Goal: Check status: Check status

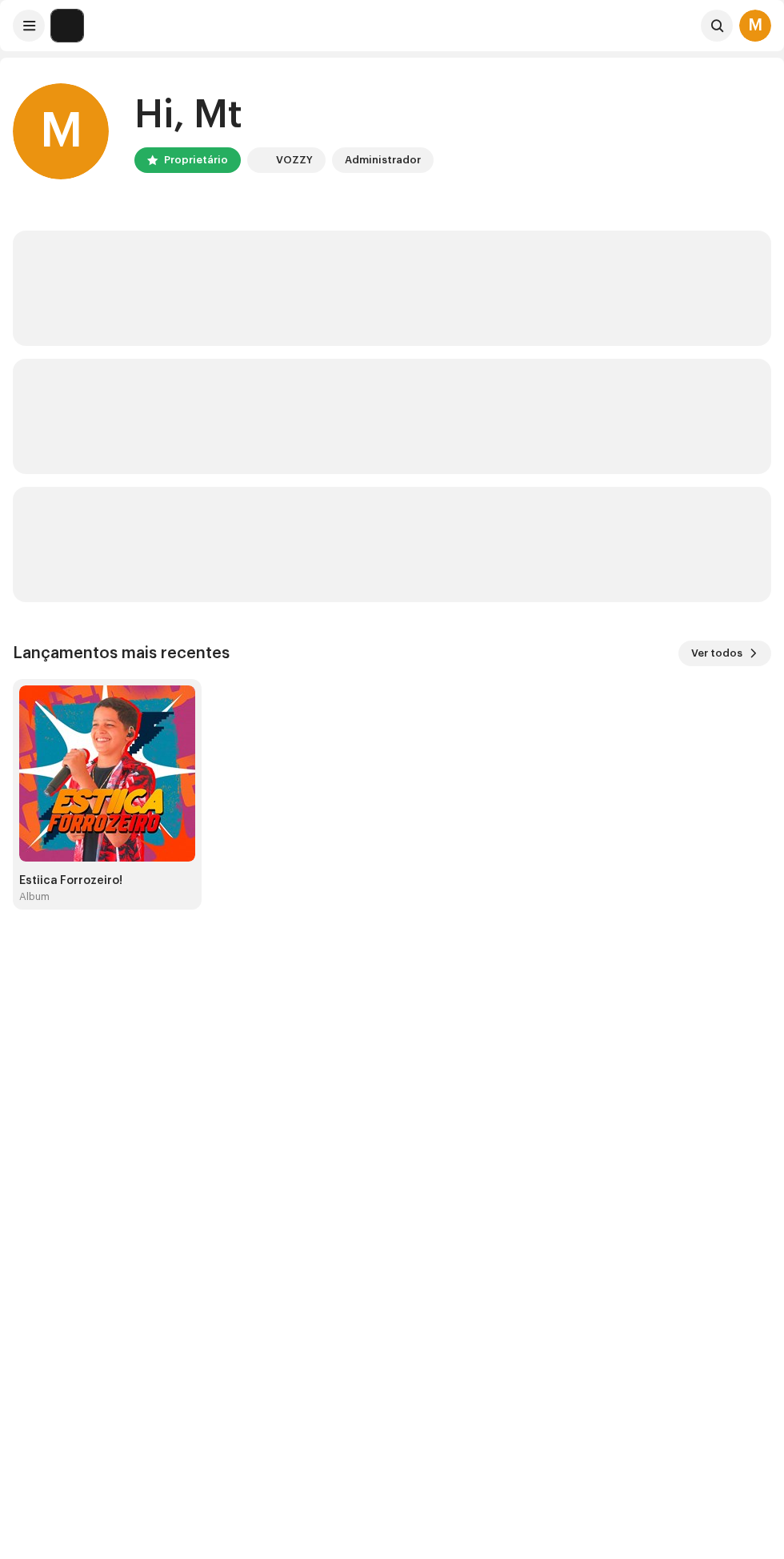
click at [121, 760] on img at bounding box center [107, 774] width 176 height 176
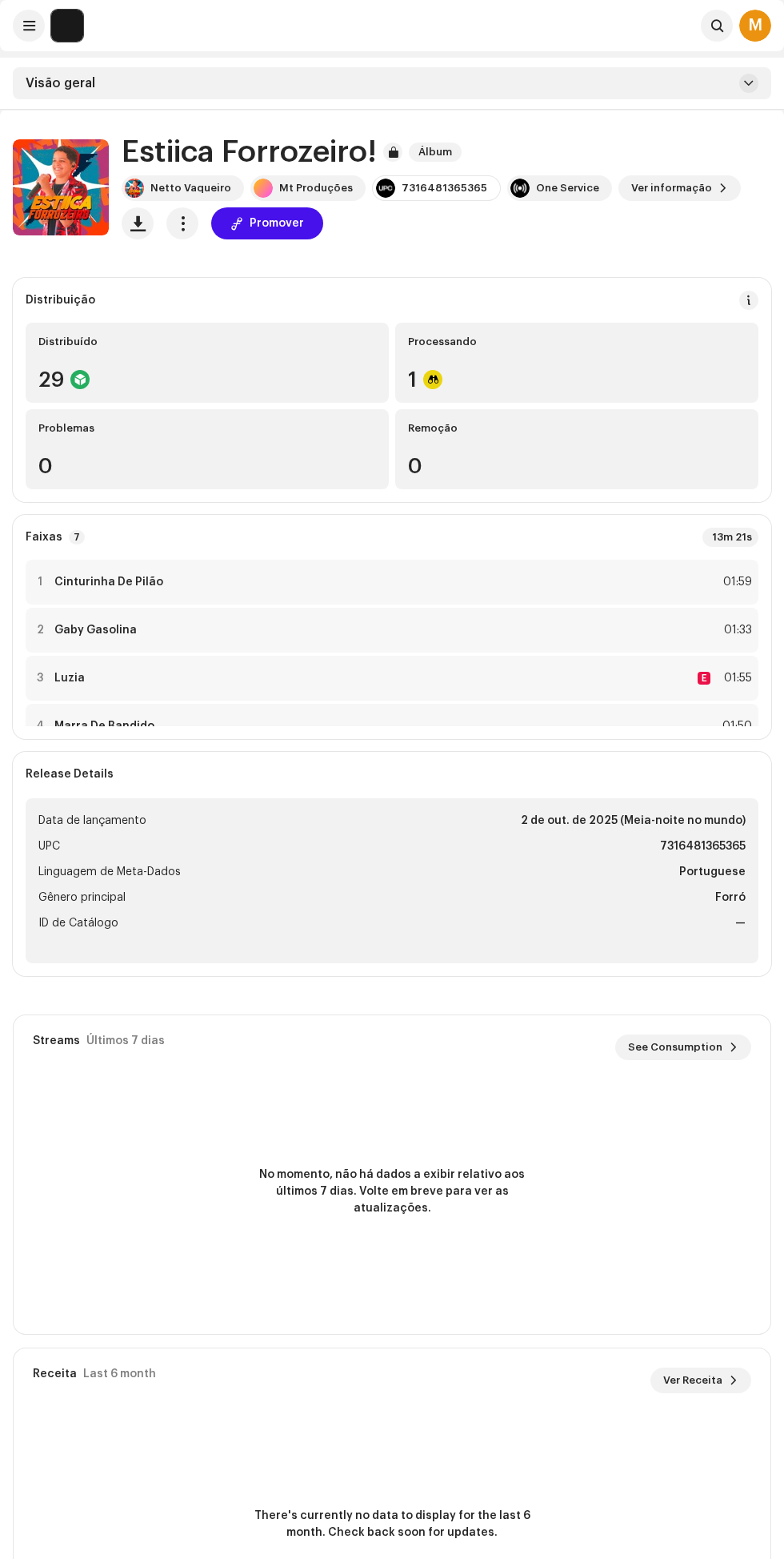
click at [428, 379] on div at bounding box center [432, 379] width 19 height 19
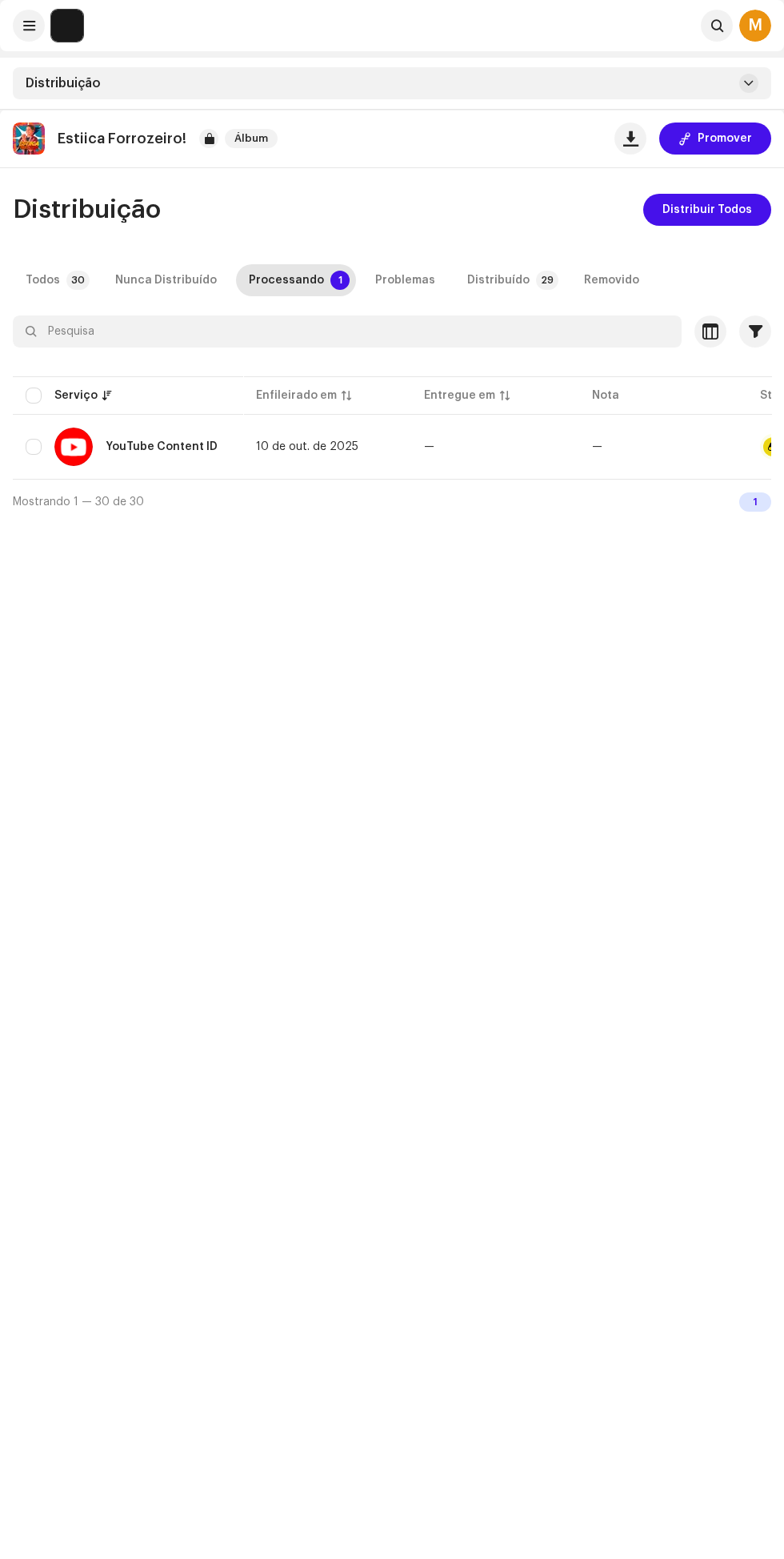
click at [305, 782] on div "Estiica Forrozeiro! Álbum Promover Distribuição Distribuir Todos Todos 30 Nunca…" at bounding box center [392, 889] width 784 height 1559
click at [32, 37] on button at bounding box center [29, 26] width 32 height 32
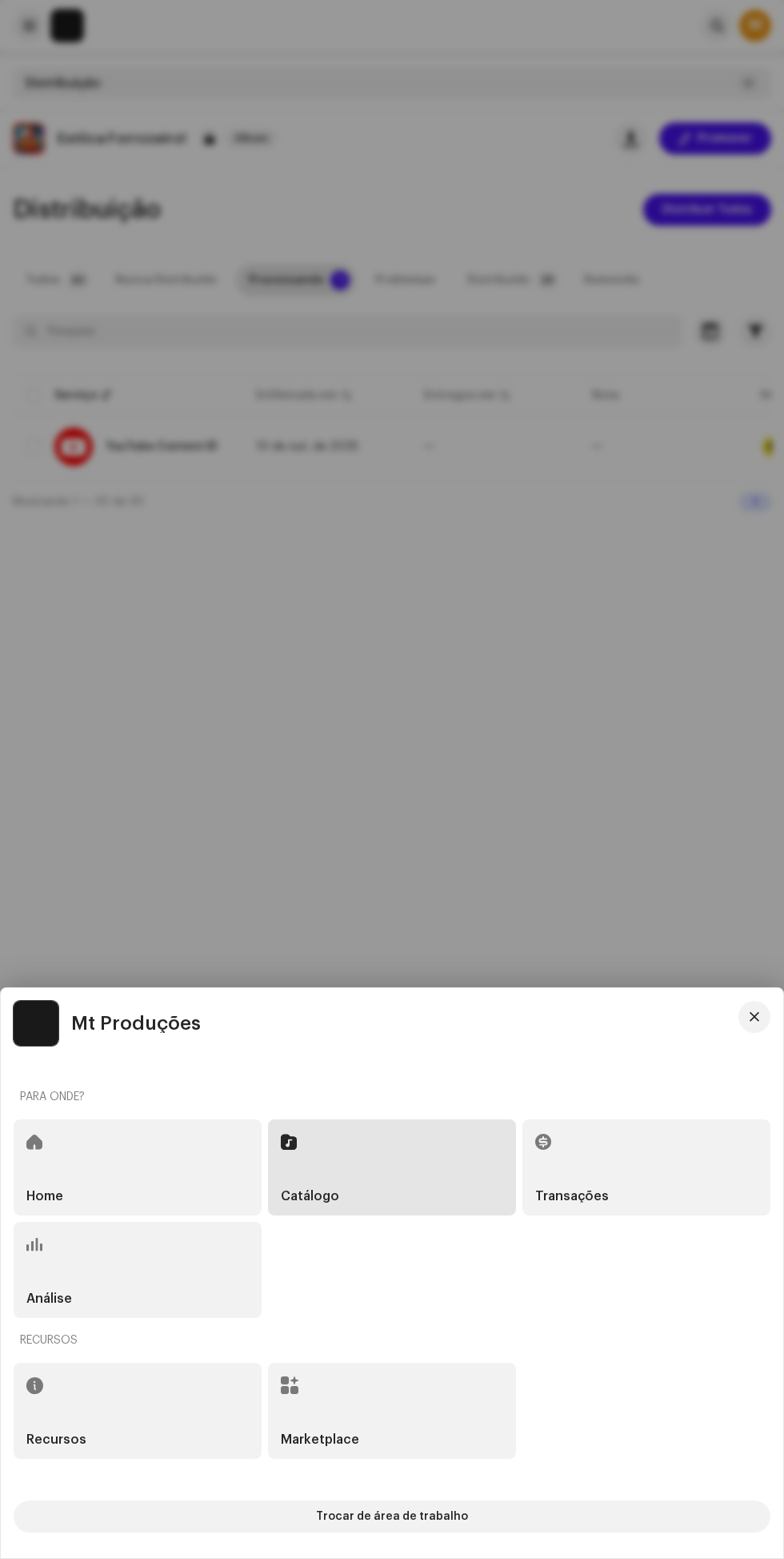
click at [92, 1152] on div "Home" at bounding box center [137, 1167] width 248 height 96
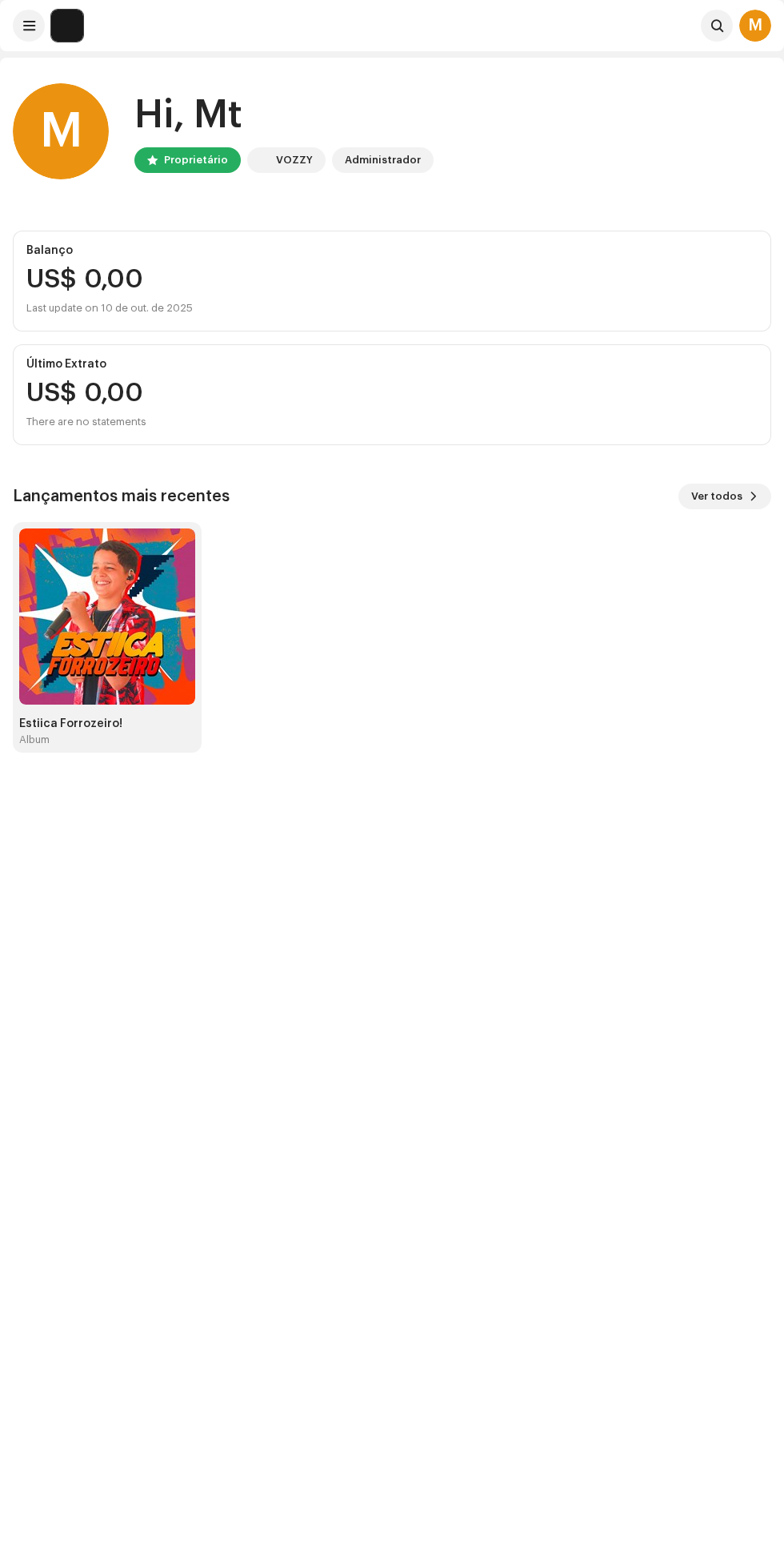
scroll to position [56, 0]
